Goal: Complete application form: Complete application form

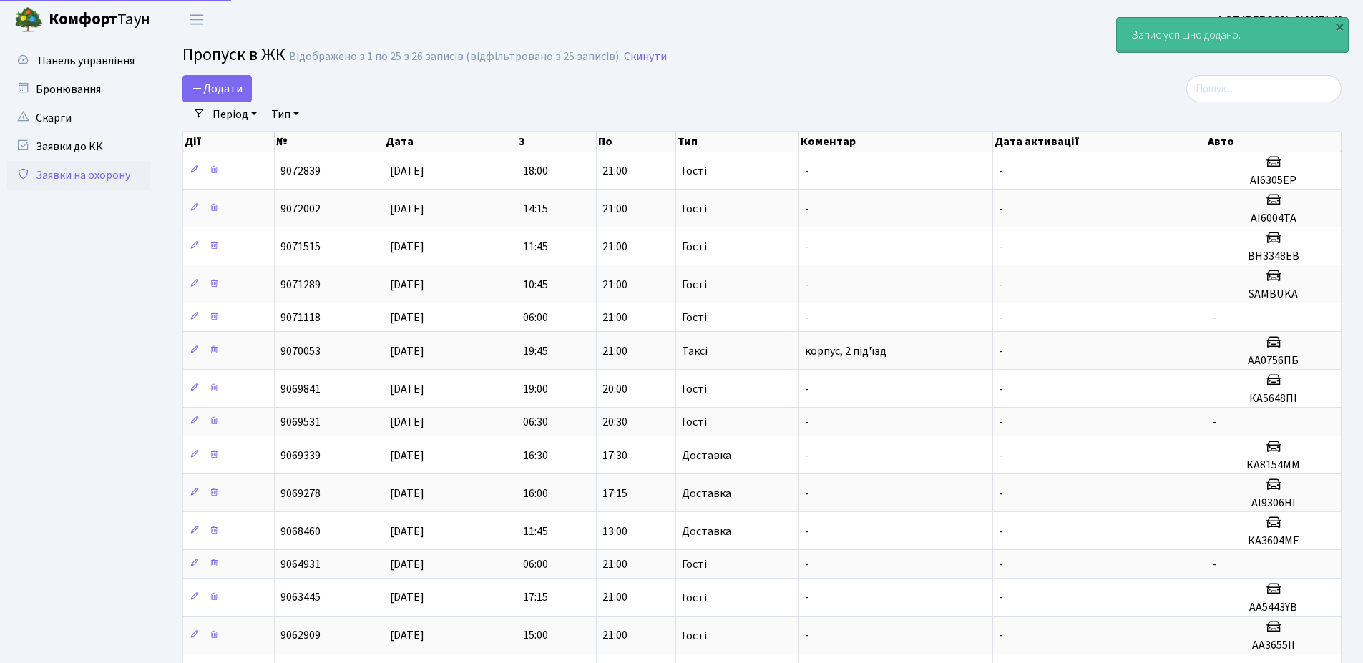
select select "25"
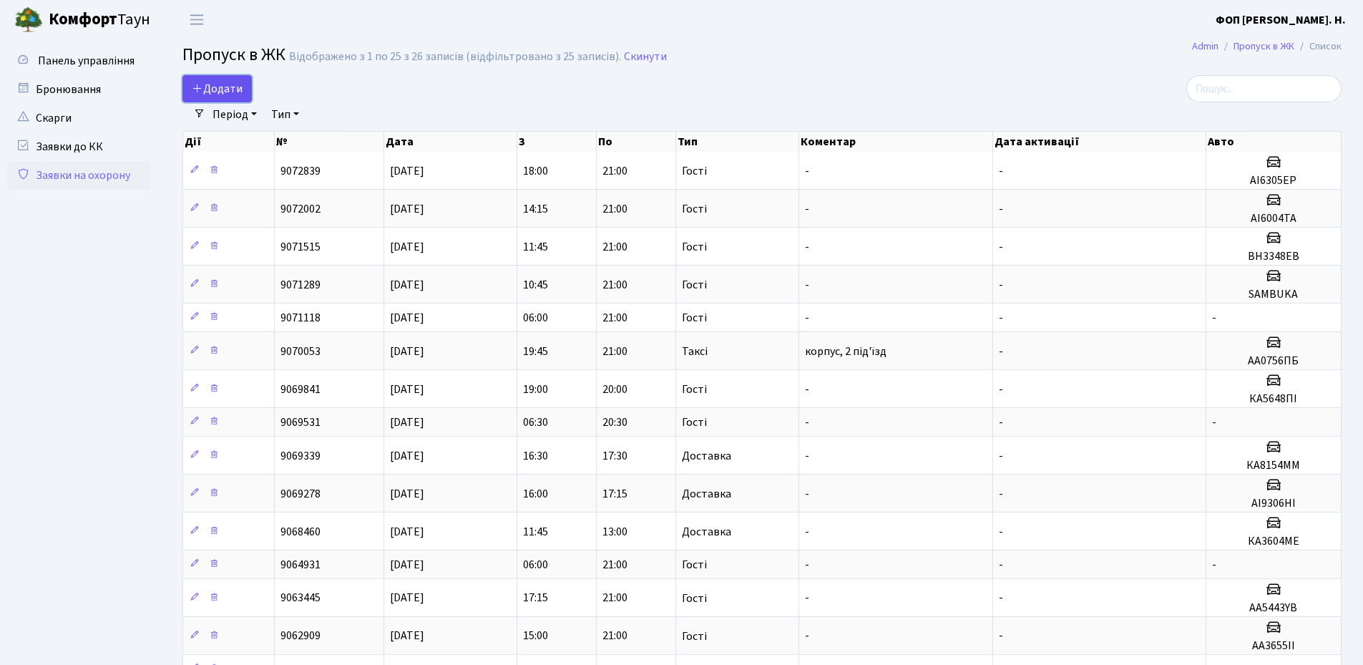
click at [229, 81] on span "Додати" at bounding box center [217, 89] width 51 height 16
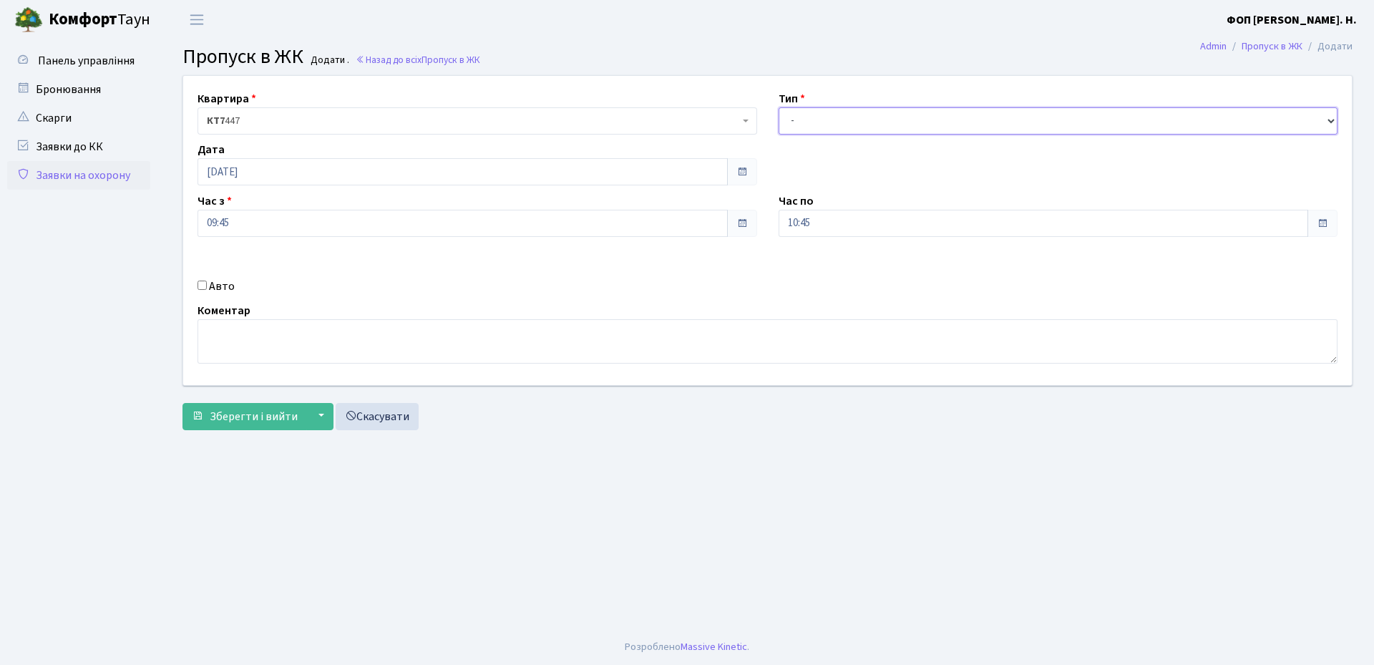
click at [821, 119] on select "- Доставка Таксі Гості Сервіс" at bounding box center [1057, 120] width 559 height 27
select select "3"
click at [778, 107] on select "- Доставка Таксі Гості Сервіс" at bounding box center [1057, 120] width 559 height 27
click at [595, 165] on input "[DATE]" at bounding box center [462, 171] width 530 height 27
click at [275, 288] on td "16" at bounding box center [275, 286] width 21 height 21
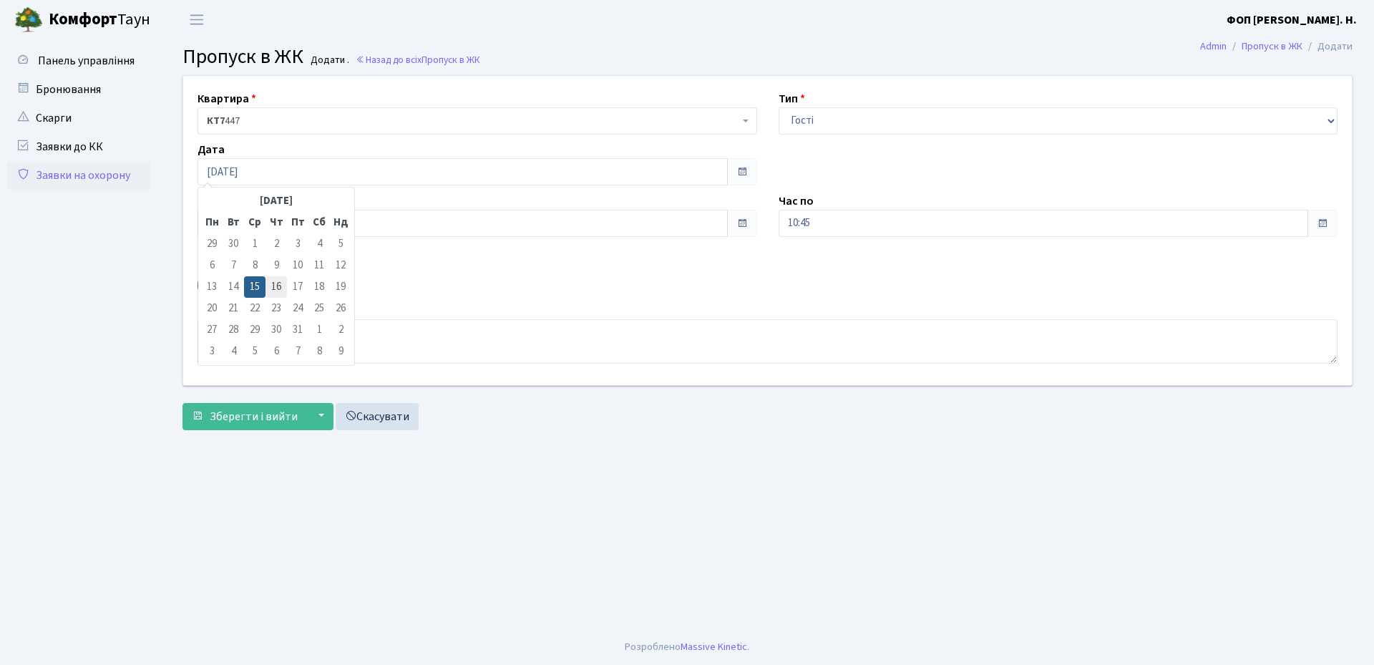
type input "[DATE]"
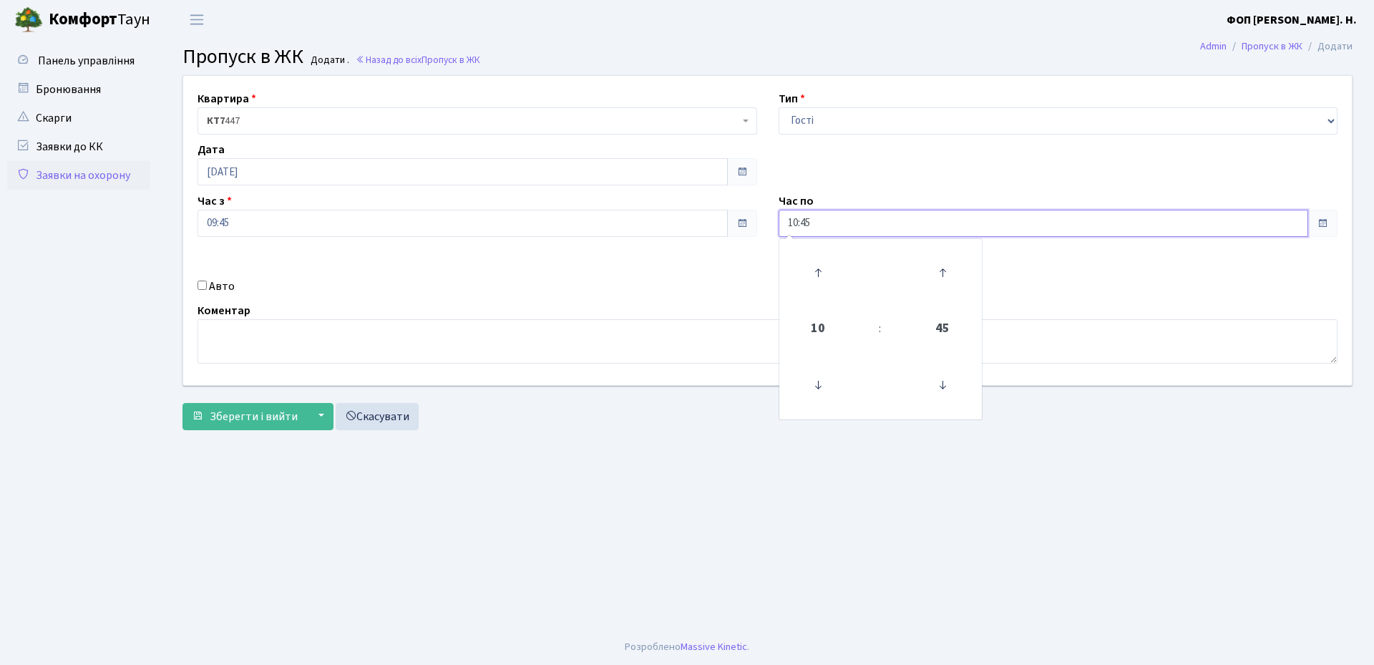
click at [808, 228] on input "10:45" at bounding box center [1043, 223] width 530 height 27
click at [813, 270] on icon at bounding box center [817, 272] width 39 height 39
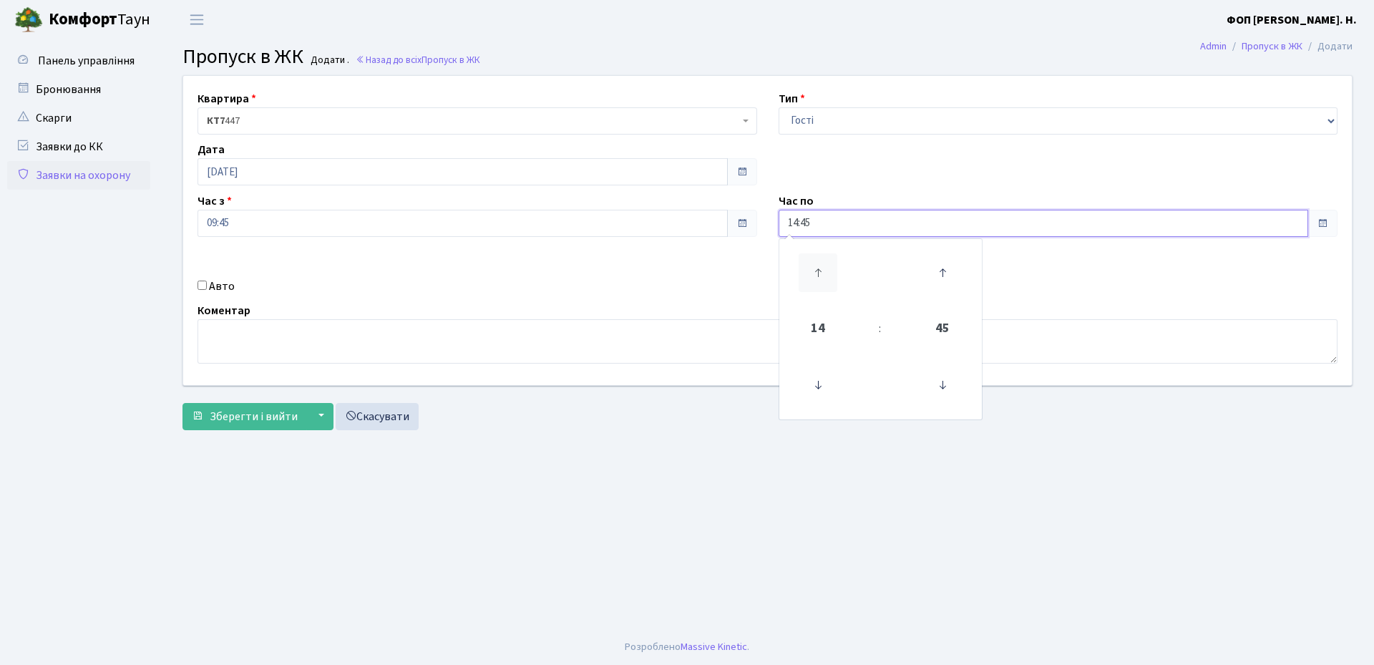
click at [813, 270] on icon at bounding box center [817, 272] width 39 height 39
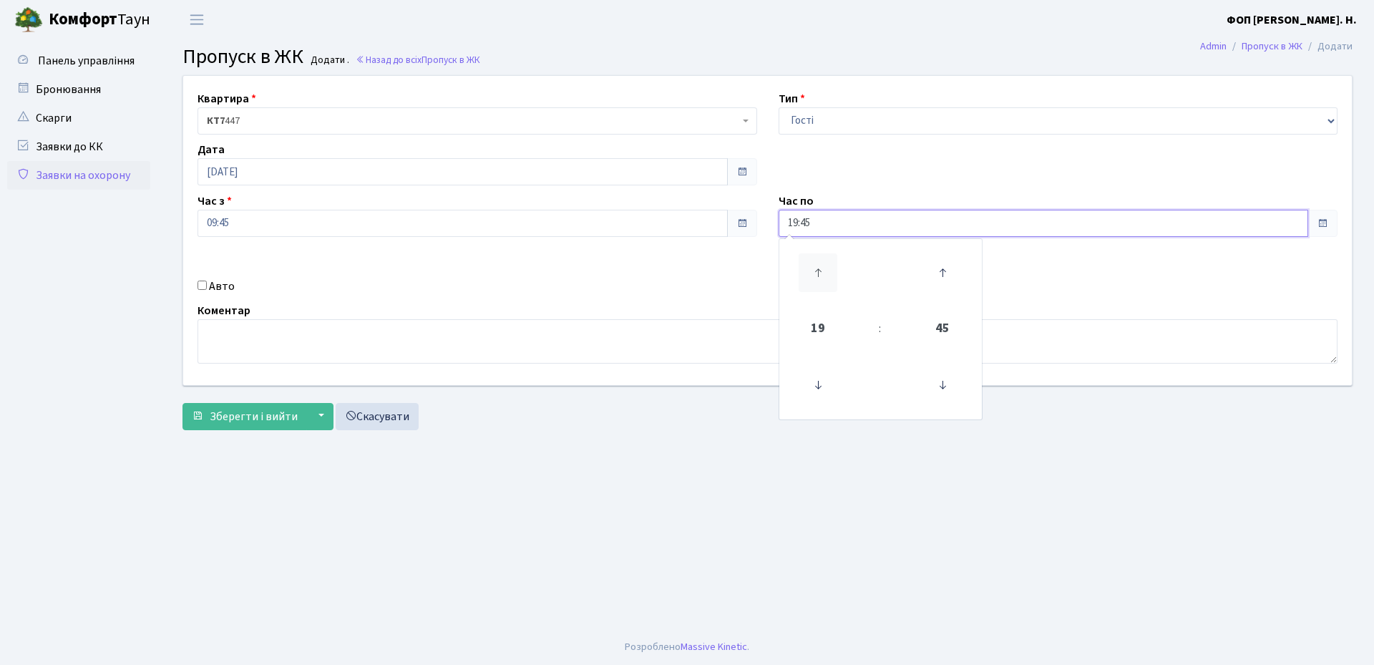
click at [813, 270] on icon at bounding box center [817, 272] width 39 height 39
click at [951, 388] on icon at bounding box center [942, 385] width 39 height 39
click at [951, 391] on icon at bounding box center [942, 385] width 39 height 39
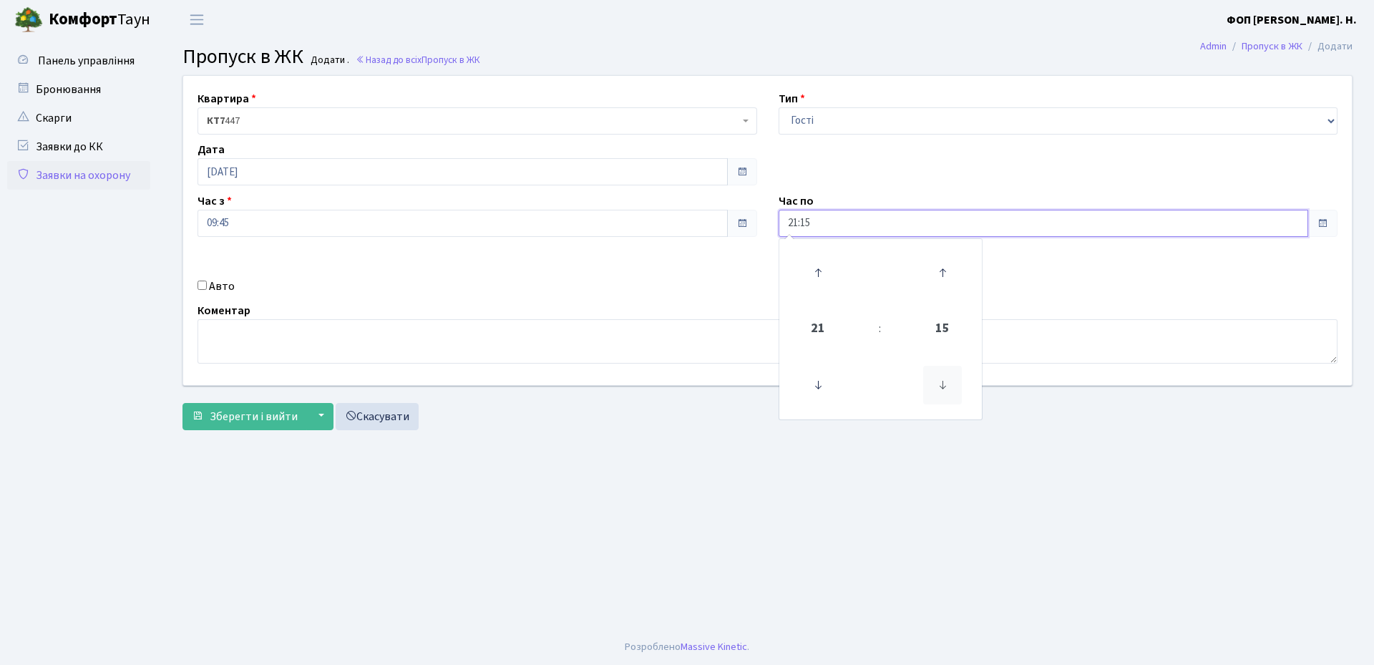
type input "21:00"
click at [233, 227] on input "09:45" at bounding box center [462, 223] width 530 height 27
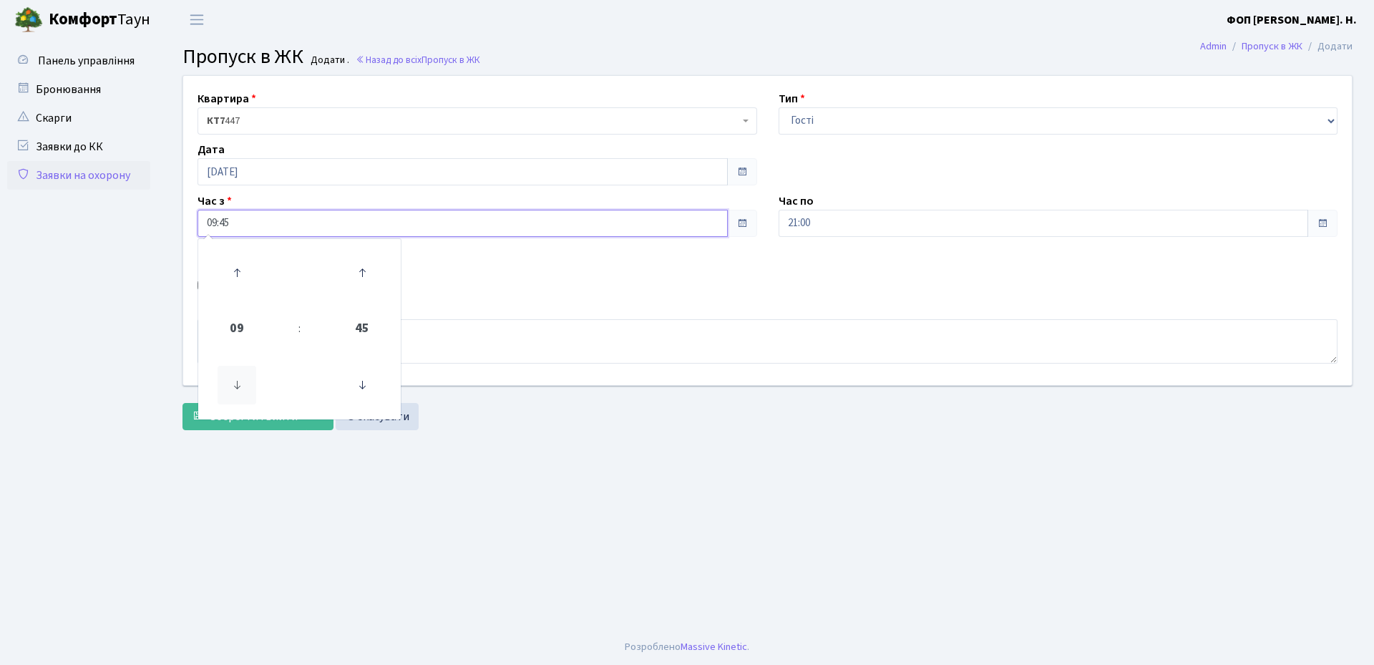
click at [238, 383] on icon at bounding box center [236, 385] width 39 height 39
click at [254, 277] on icon at bounding box center [236, 272] width 39 height 39
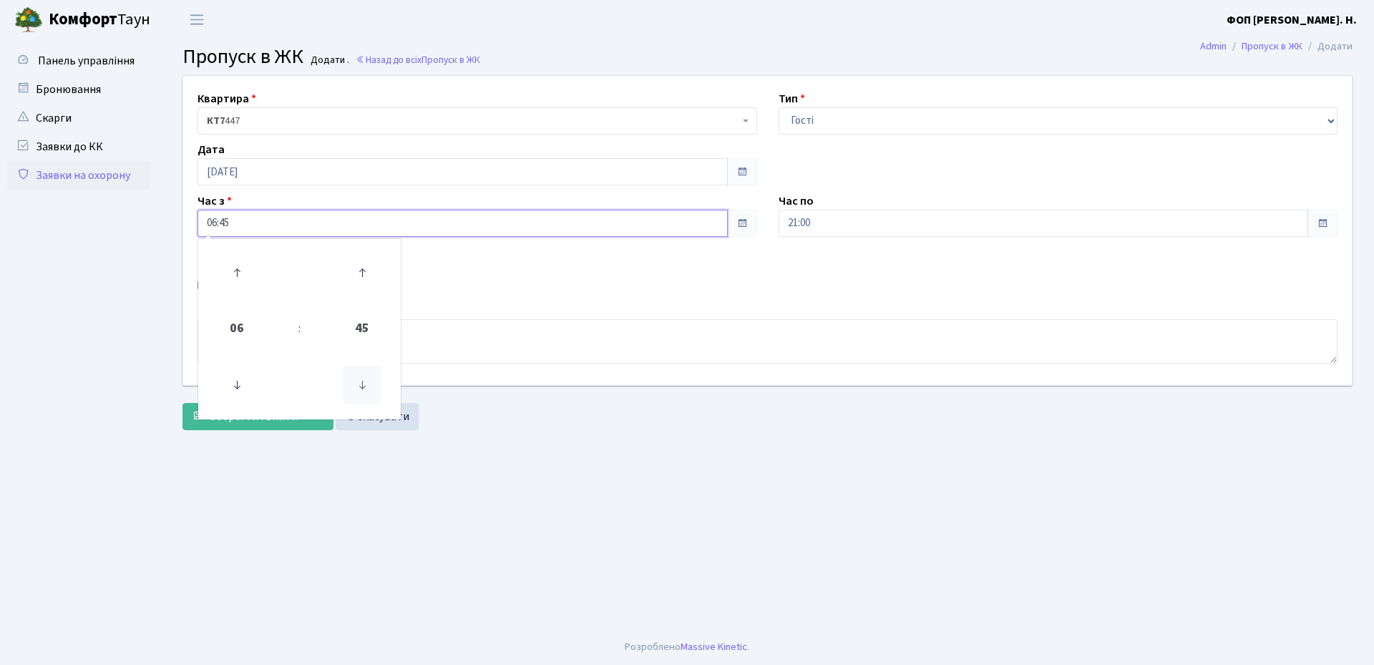
click at [363, 389] on icon at bounding box center [362, 385] width 39 height 39
type input "06:00"
click at [504, 471] on main "Admin Пропуск в ЖК Додати Пропуск в ЖК Додати . Назад до всіх Пропуск в ЖК Квар…" at bounding box center [767, 334] width 1213 height 590
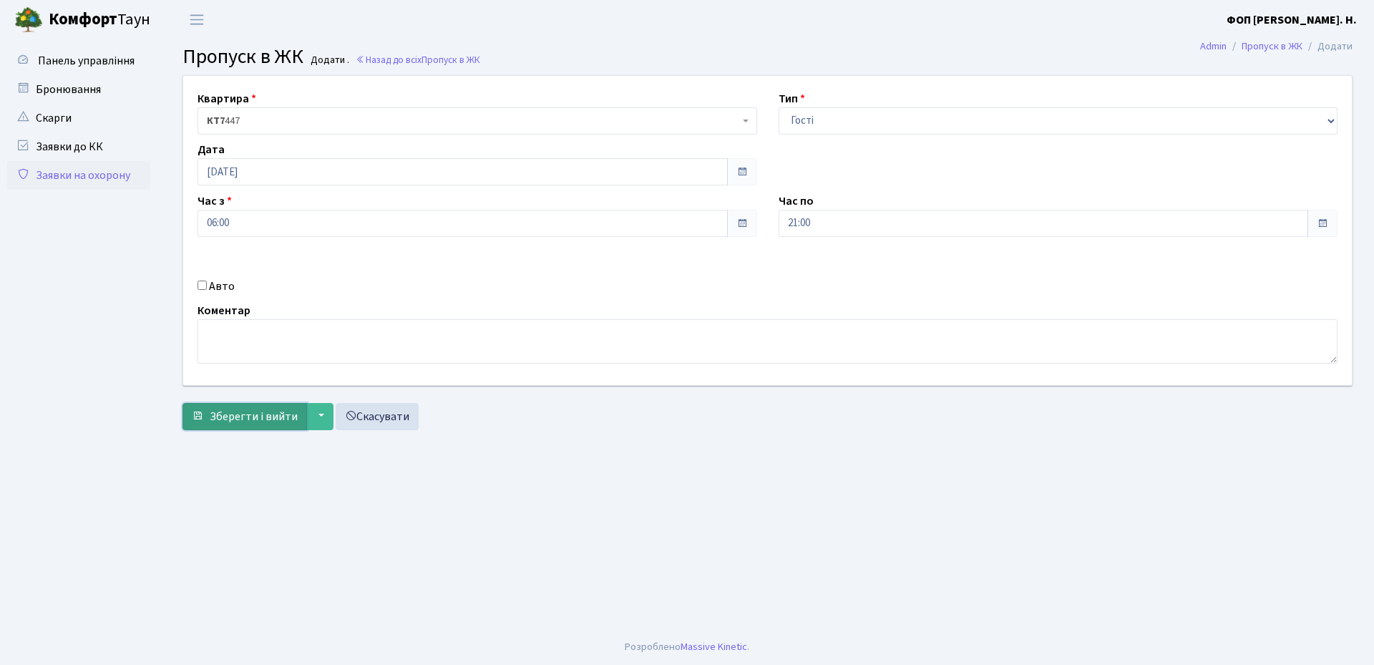
click at [220, 420] on span "Зберегти і вийти" at bounding box center [254, 417] width 88 height 16
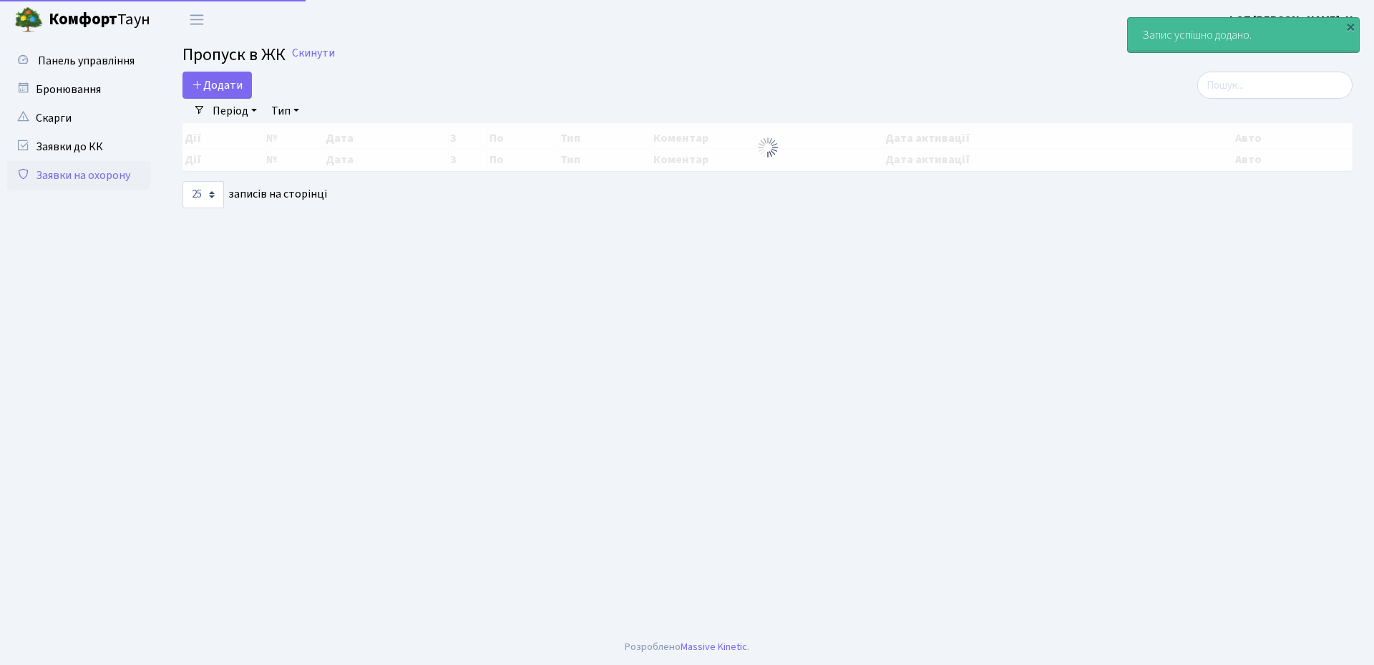
select select "25"
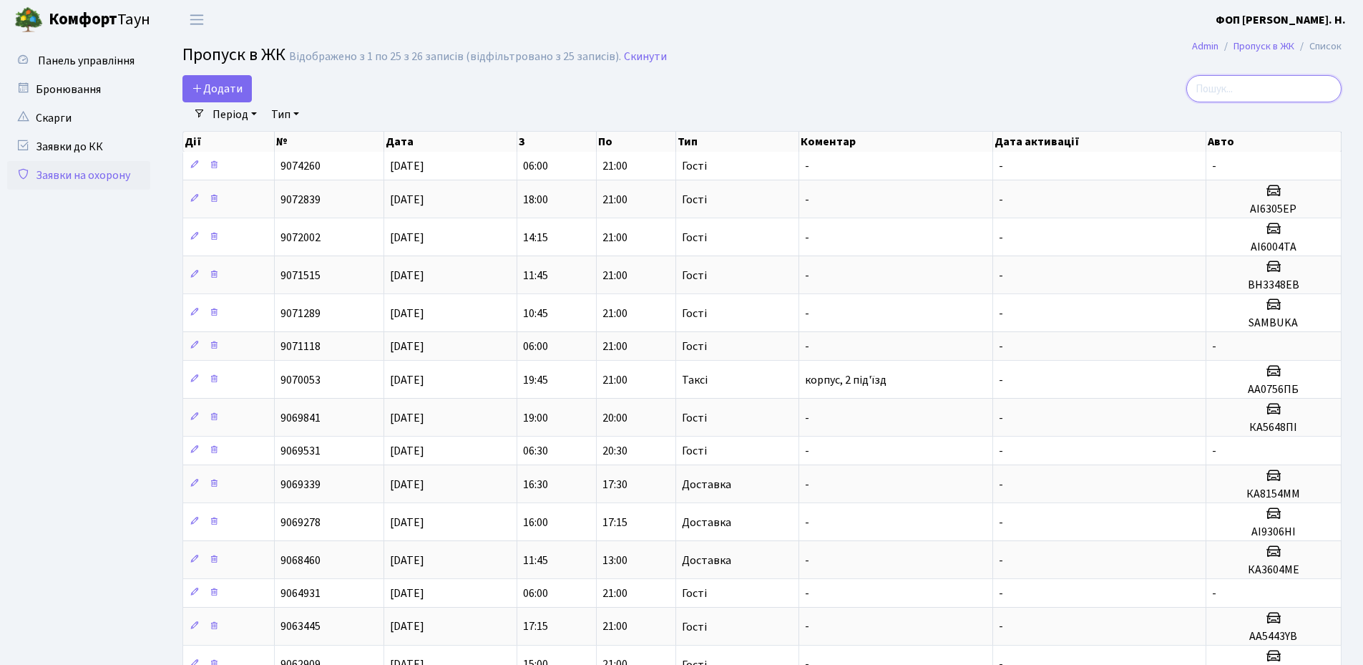
click at [1230, 84] on input "search" at bounding box center [1263, 88] width 155 height 27
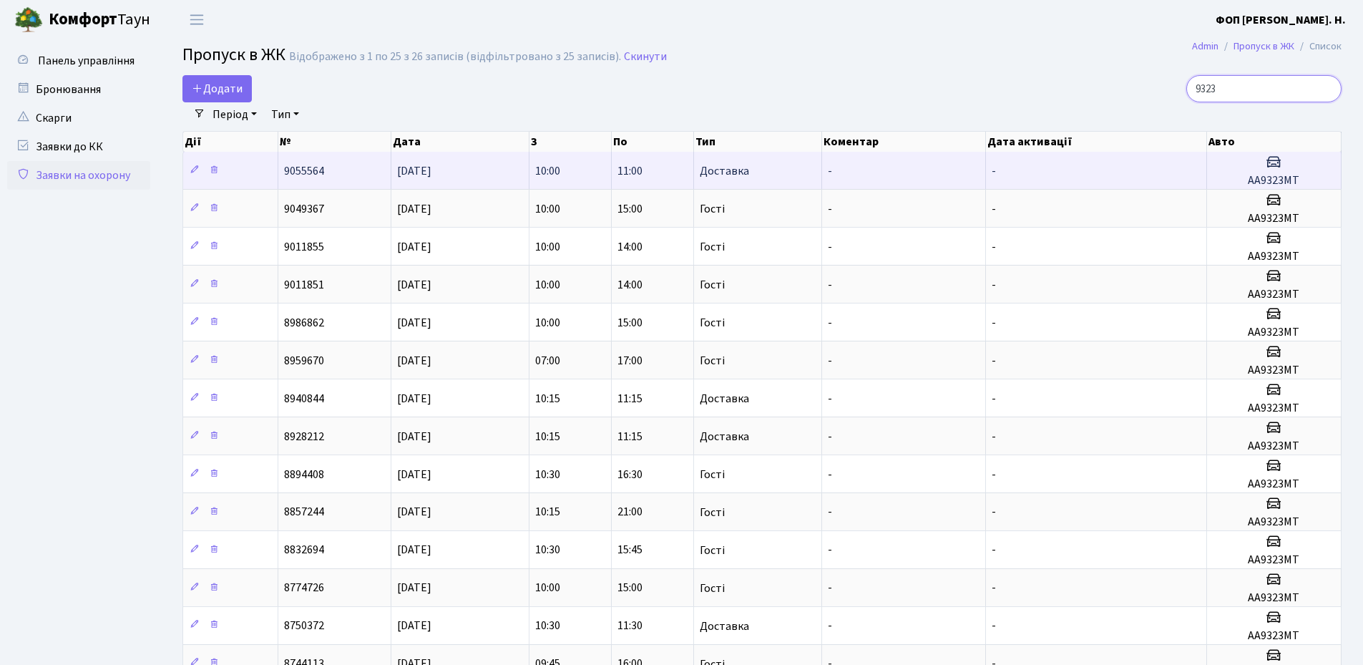
type input "9323"
drag, startPoint x: 1307, startPoint y: 182, endPoint x: 1232, endPoint y: 177, distance: 75.3
click at [1232, 177] on h5 "АА9323МТ" at bounding box center [1274, 181] width 122 height 14
copy h5 "АА9323МТ"
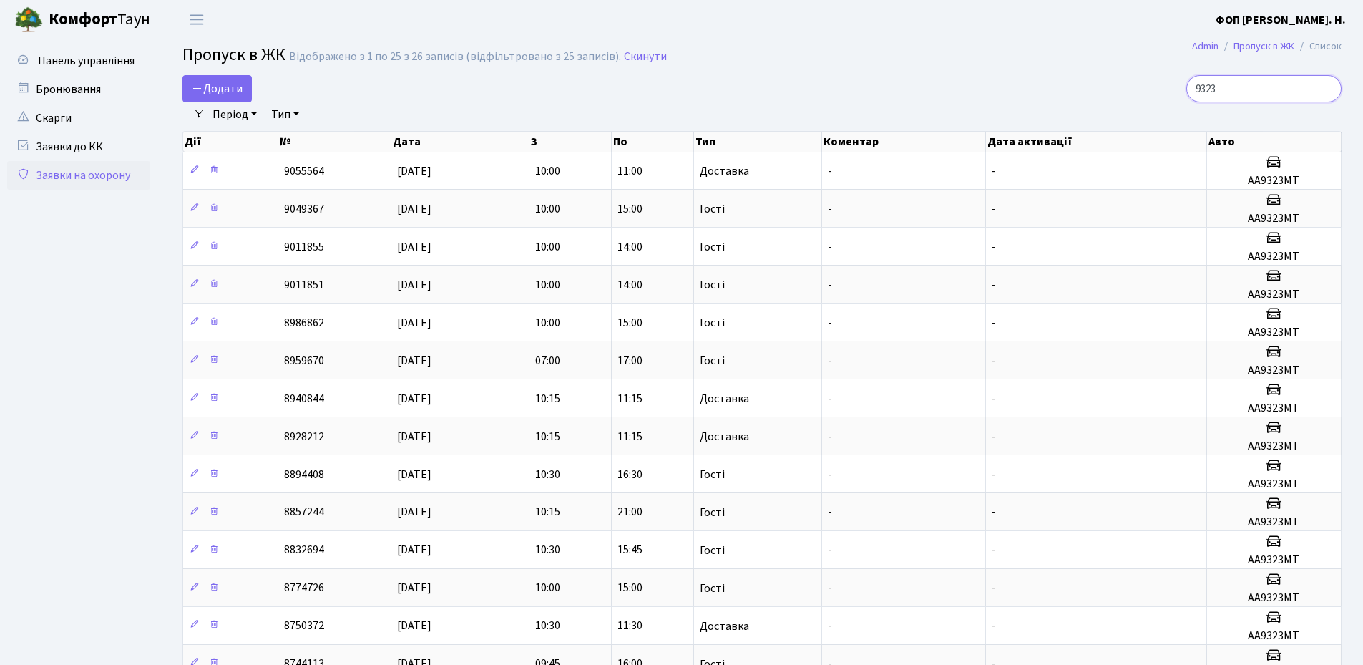
click at [1298, 96] on input "9323" at bounding box center [1263, 88] width 155 height 27
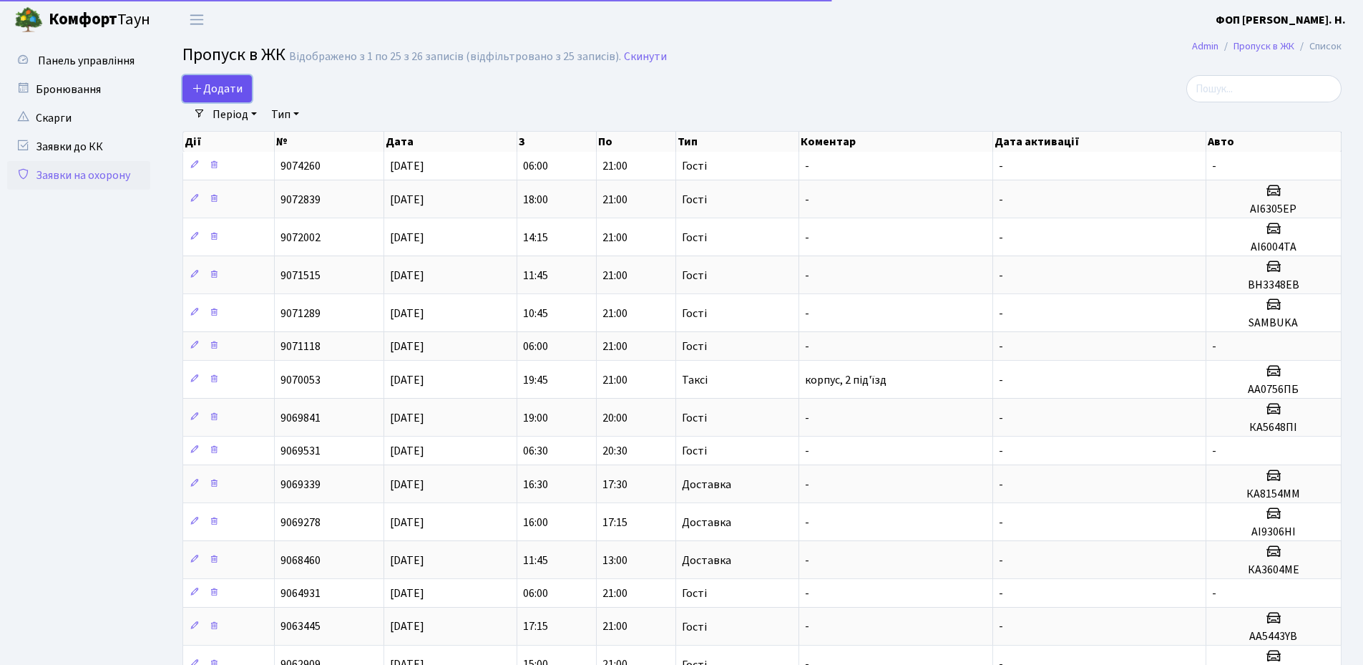
click at [238, 78] on link "Додати" at bounding box center [216, 88] width 69 height 27
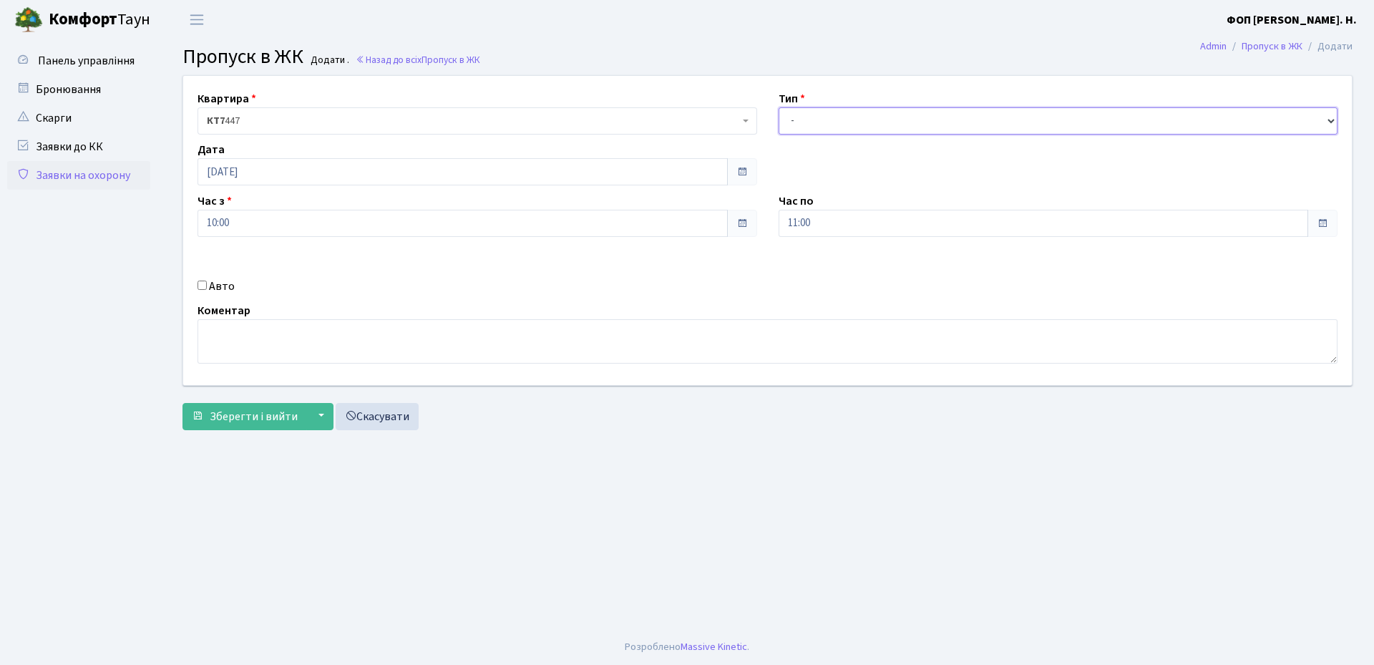
click at [836, 114] on select "- Доставка Таксі Гості Сервіс" at bounding box center [1057, 120] width 559 height 27
select select "3"
click at [778, 107] on select "- Доставка Таксі Гості Сервіс" at bounding box center [1057, 120] width 559 height 27
click at [823, 220] on input "11:00" at bounding box center [1043, 223] width 530 height 27
click at [816, 271] on icon at bounding box center [817, 272] width 39 height 39
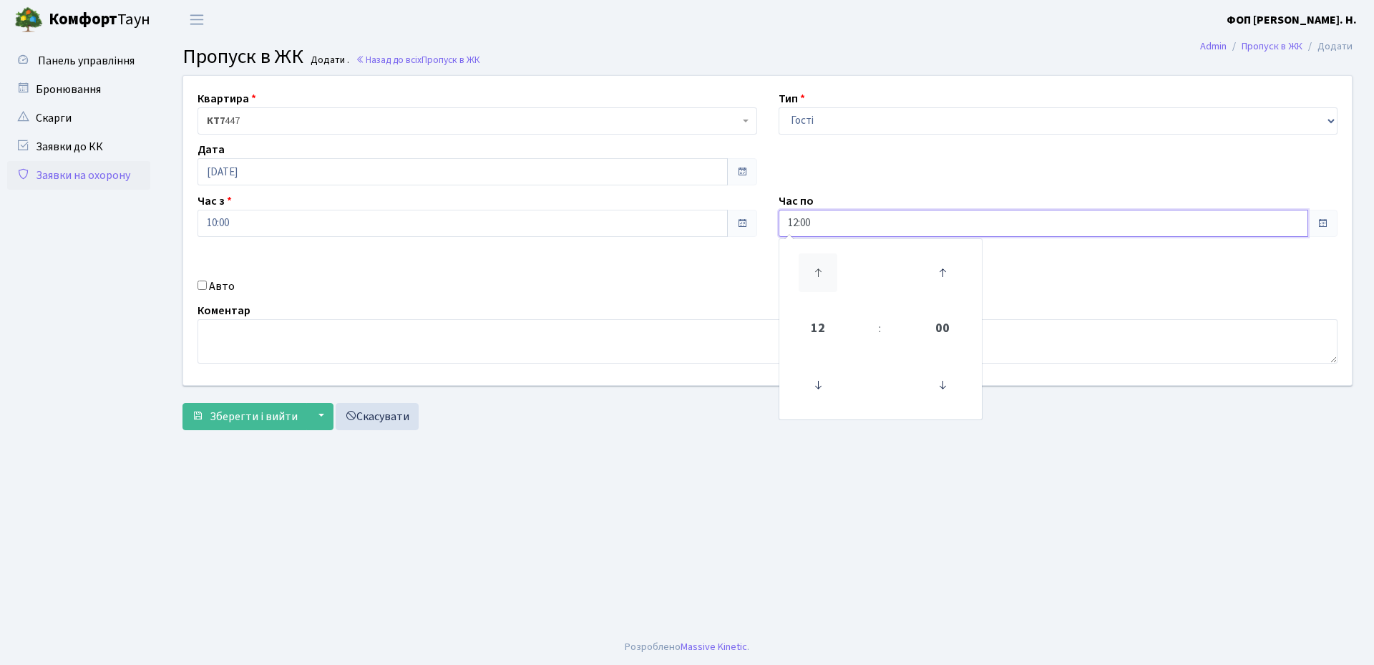
click at [816, 271] on icon at bounding box center [817, 272] width 39 height 39
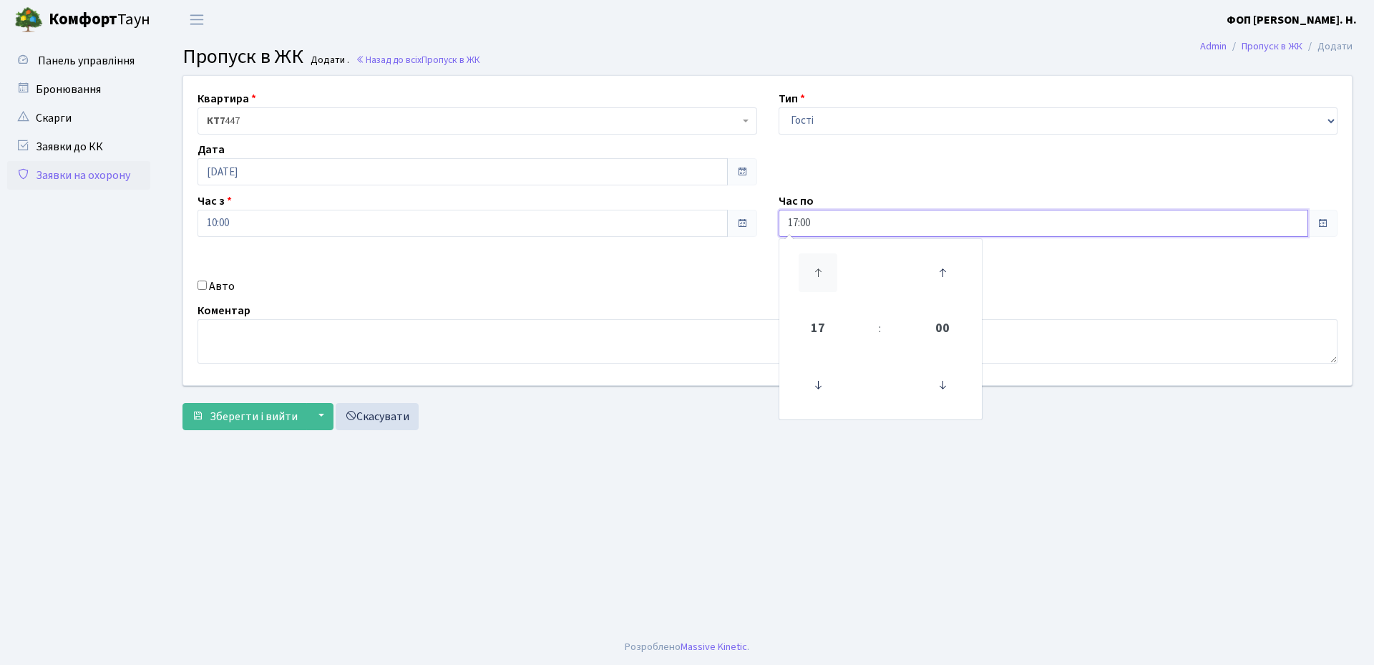
click at [816, 271] on icon at bounding box center [817, 272] width 39 height 39
type input "21:00"
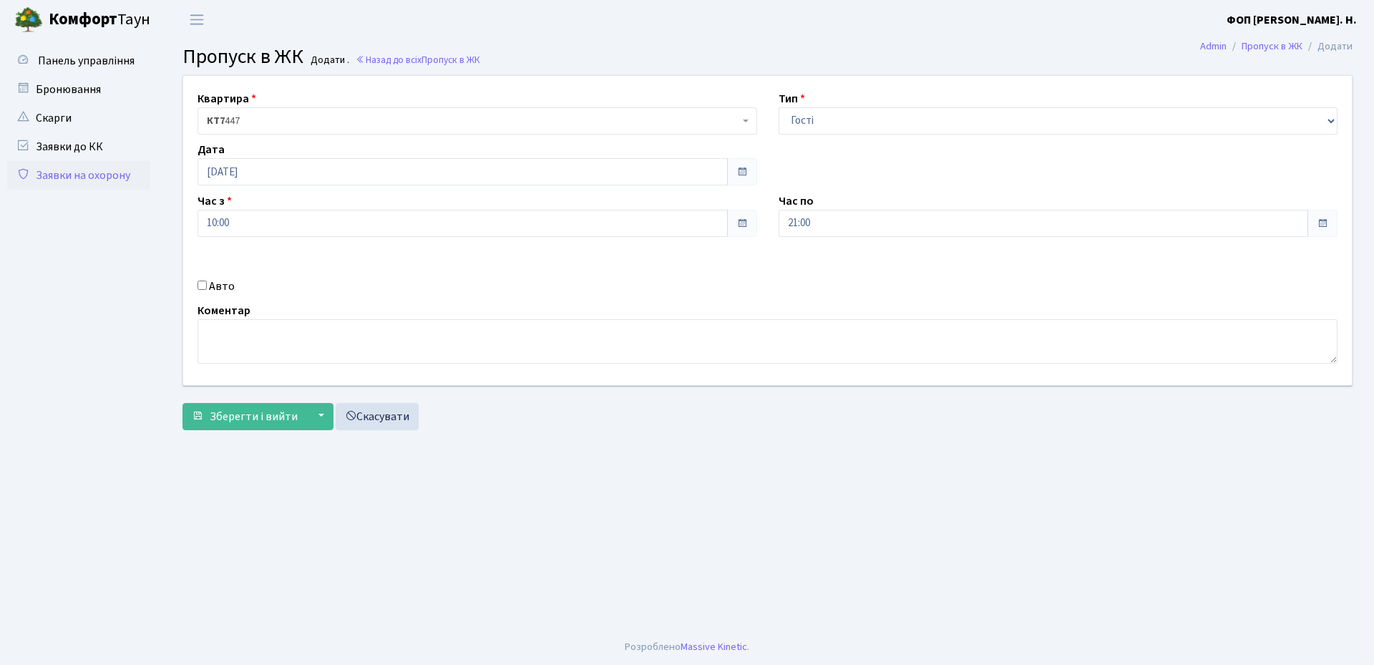
drag, startPoint x: 212, startPoint y: 288, endPoint x: 655, endPoint y: 300, distance: 443.7
click at [213, 288] on label "Авто" at bounding box center [222, 286] width 26 height 17
click at [211, 282] on label "Авто" at bounding box center [222, 286] width 26 height 17
click at [207, 282] on input "Авто" at bounding box center [201, 284] width 9 height 9
checkbox input "true"
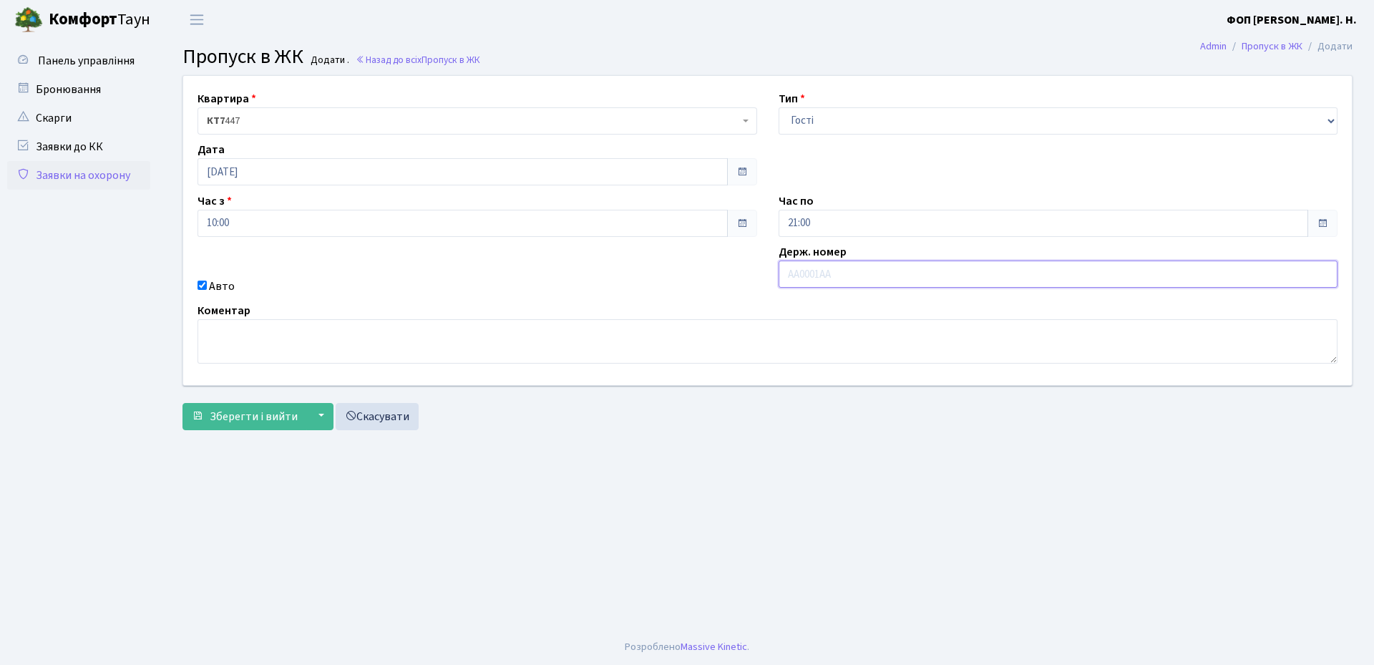
paste input "АА9323МТ"
type input "АА9323МТ"
drag, startPoint x: 200, startPoint y: 423, endPoint x: 444, endPoint y: 460, distance: 247.5
click at [200, 423] on button "Зберегти і вийти" at bounding box center [244, 416] width 124 height 27
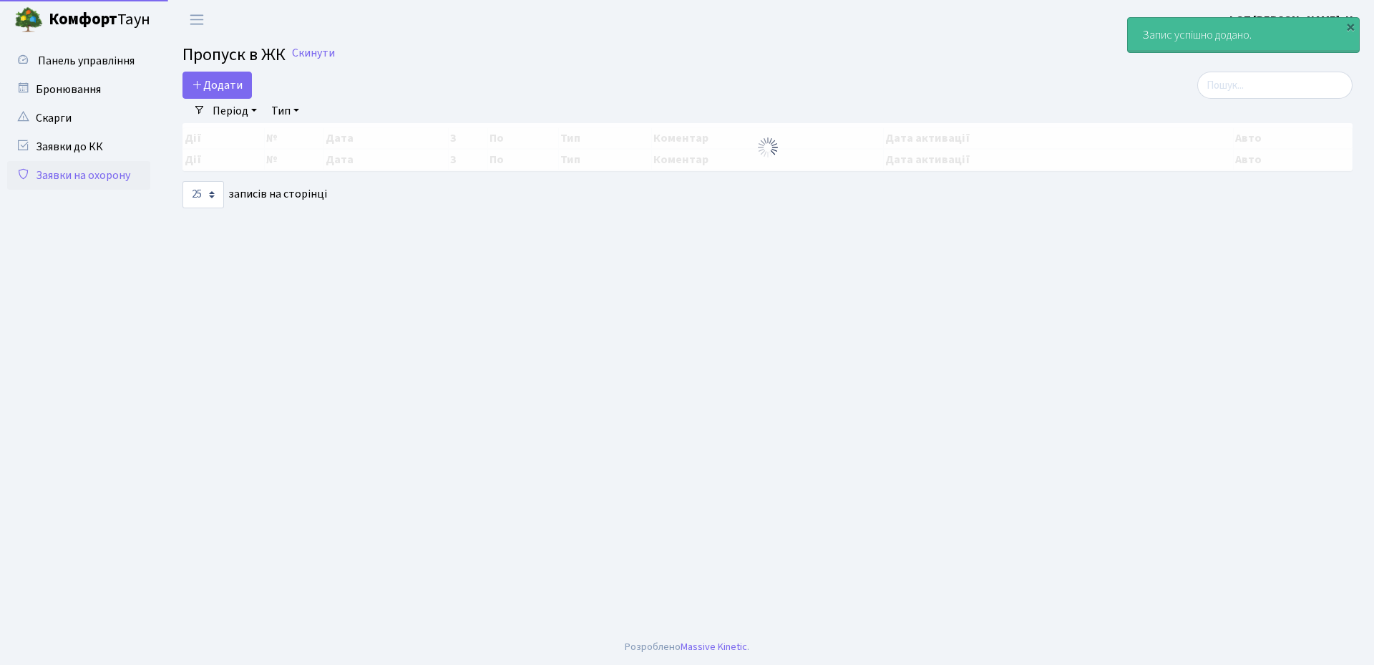
select select "25"
